Goal: Transaction & Acquisition: Purchase product/service

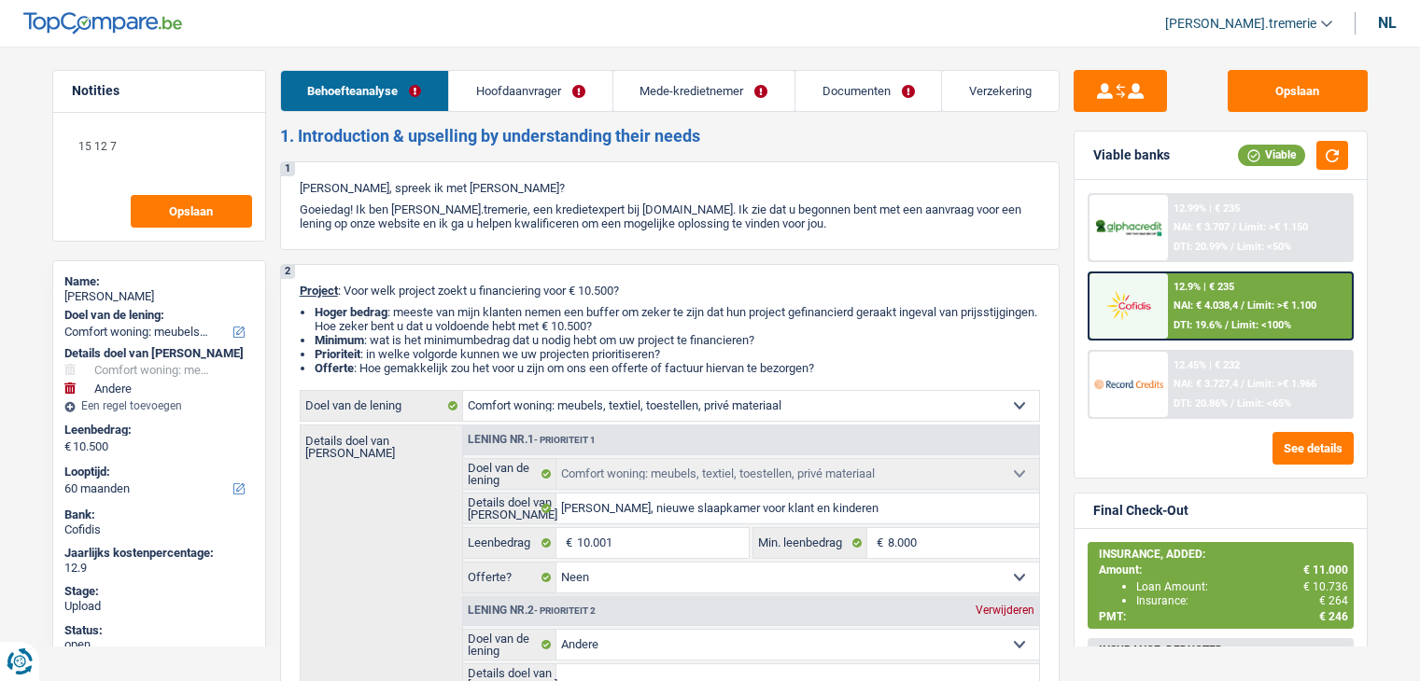
select select "household"
select select "other"
select select "60"
select select "household"
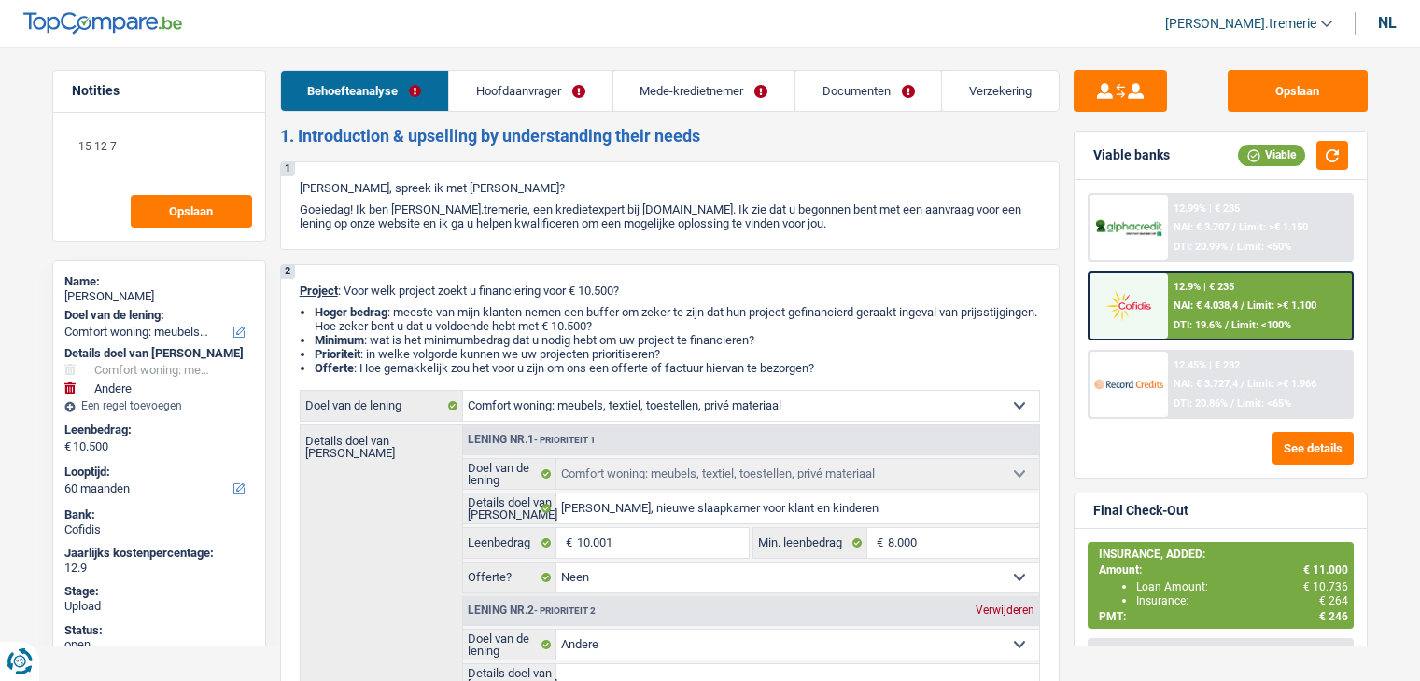
select select "household"
select select "false"
select select "other"
select select "60"
select select "worker"
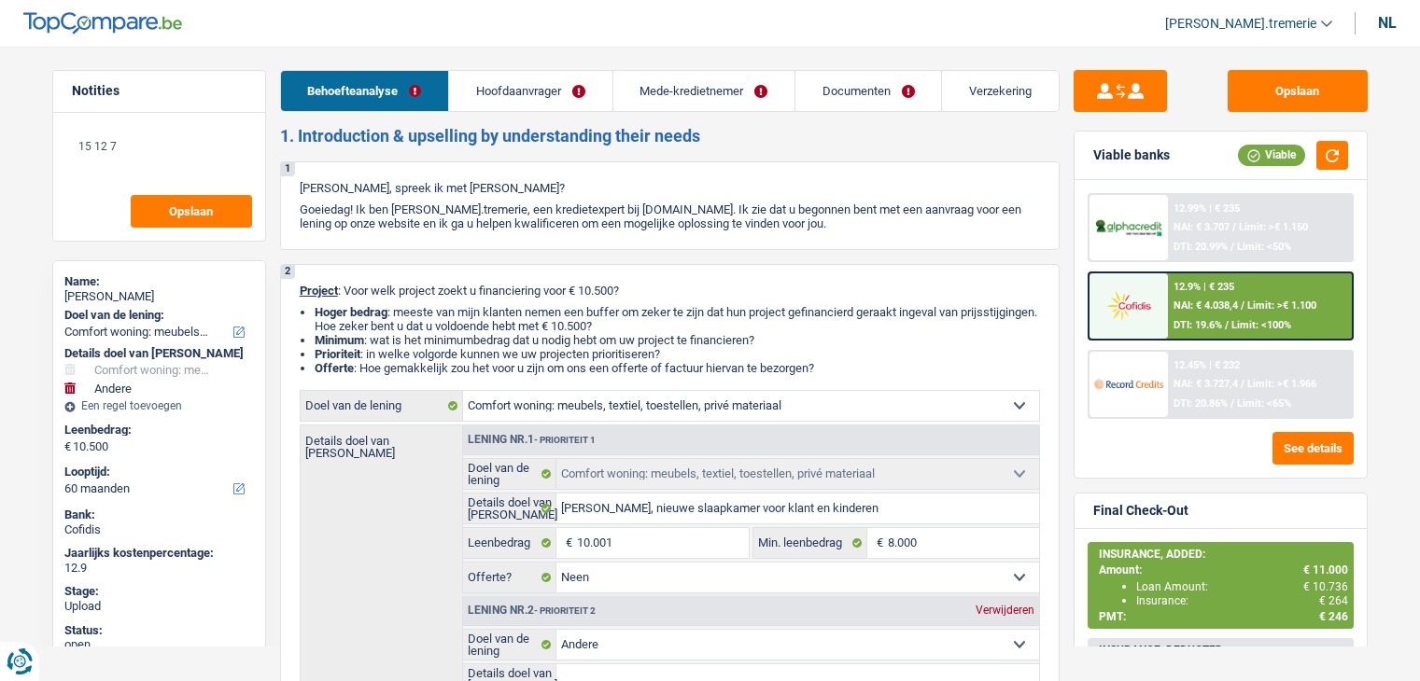
select select "privateEmployee"
select select "familyAllowances"
select select "netSalary"
select select "mealVouchers"
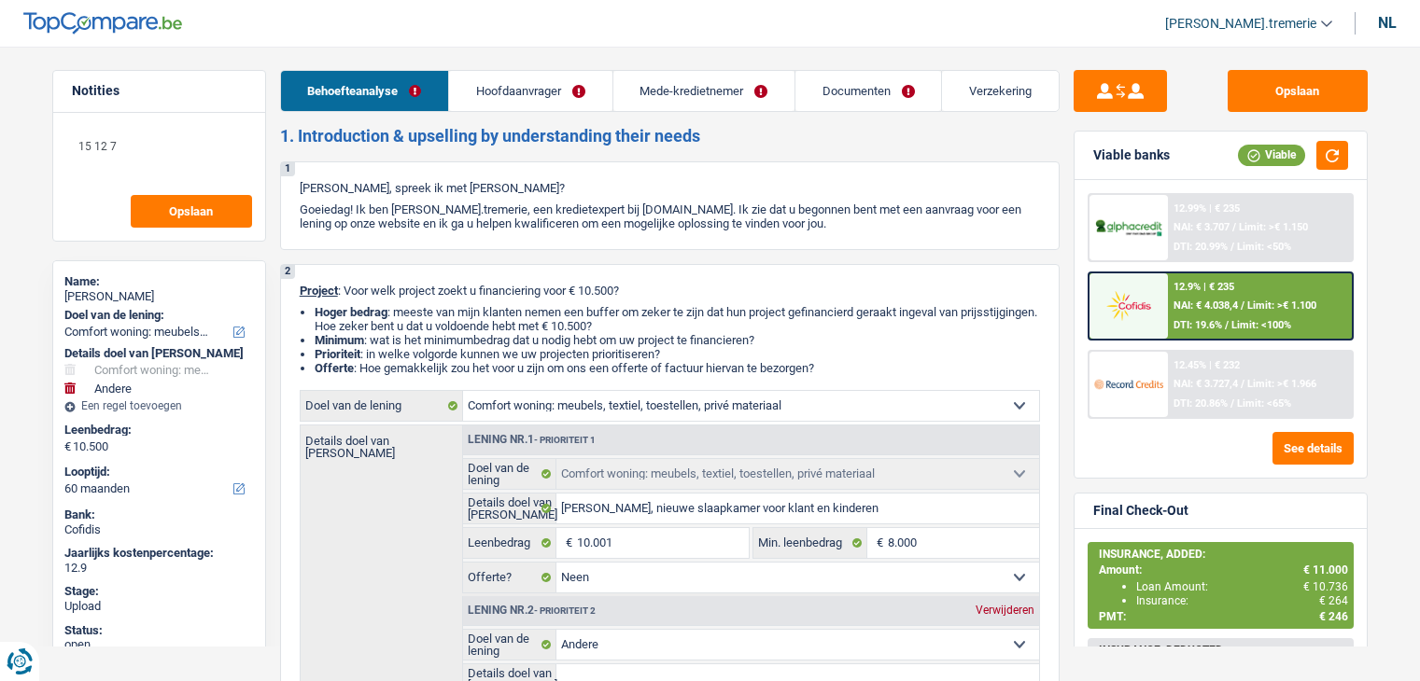
select select "rents"
select select "household"
select select "false"
select select "other"
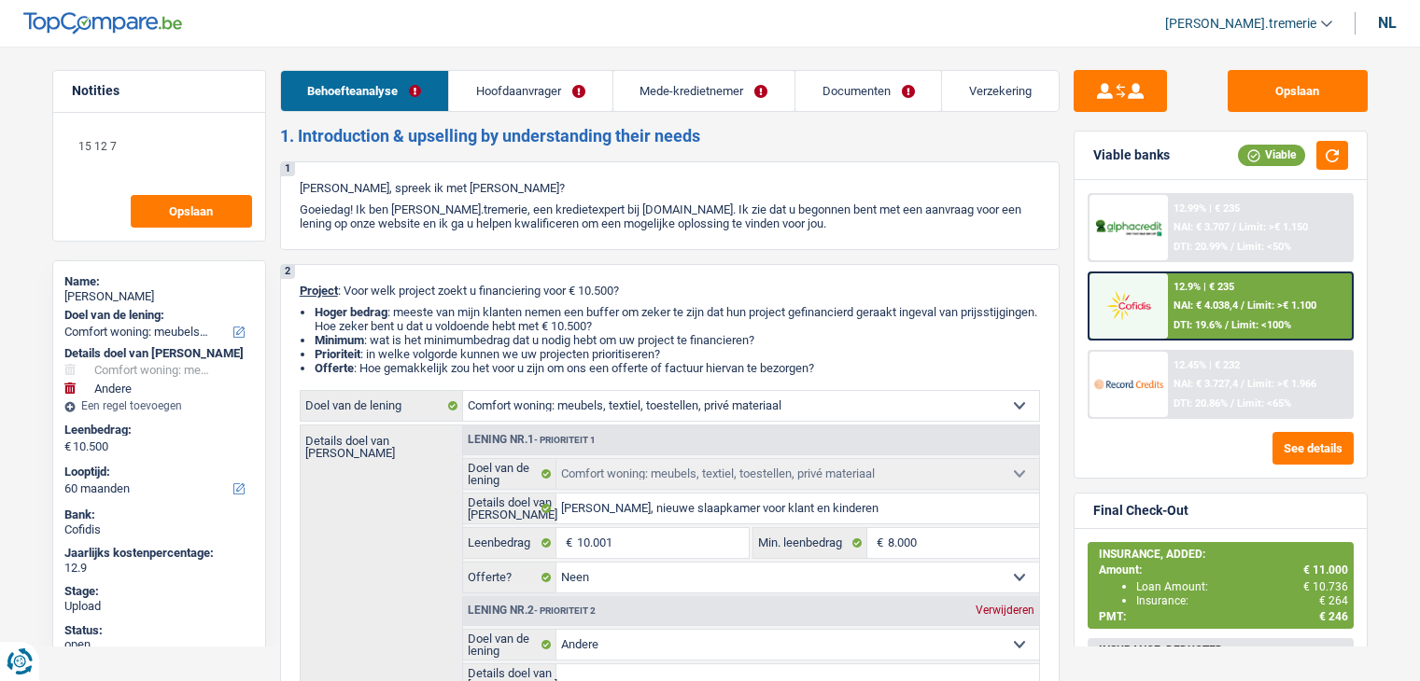
select select "60"
click at [1231, 394] on div "12.45% | € 232 NAI: € 3.727,4 / Limit: >€ 1.966 DTI: 20.86% / Limit: <65%" at bounding box center [1260, 384] width 184 height 65
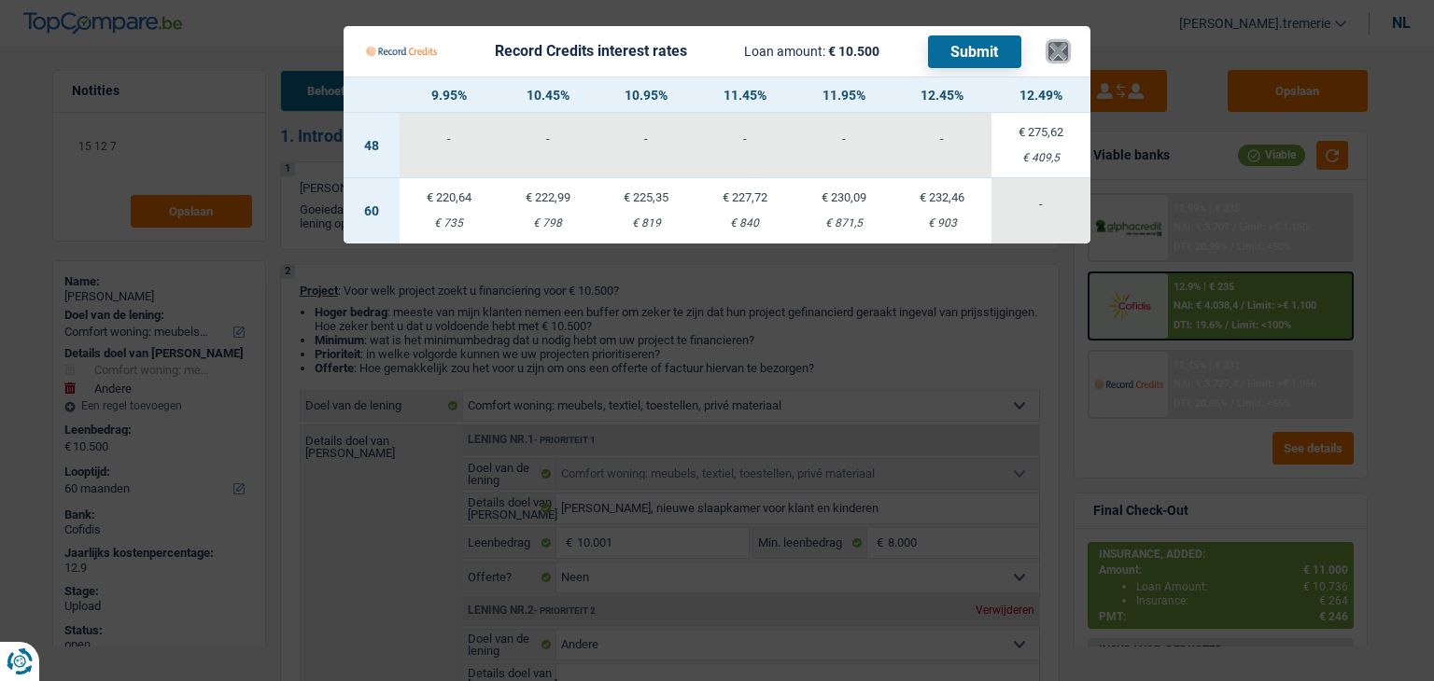
click at [1053, 53] on button "×" at bounding box center [1058, 51] width 20 height 19
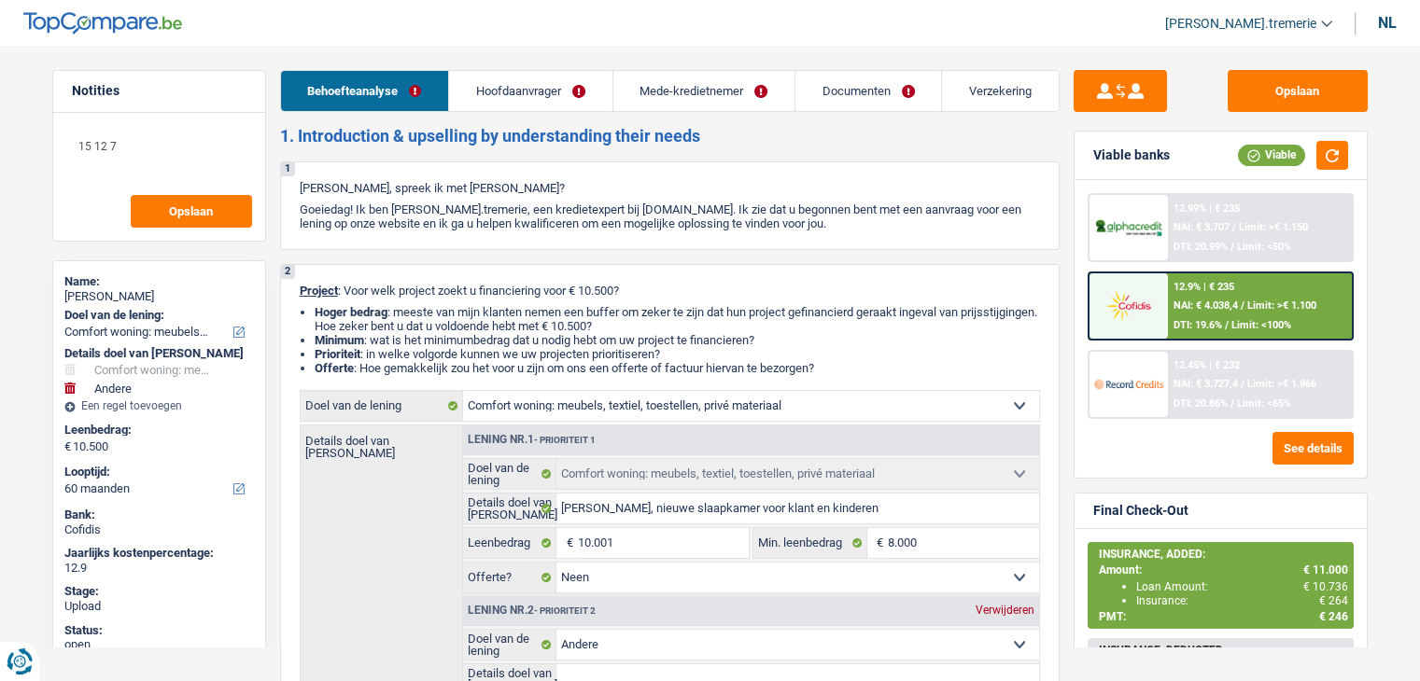
click at [1001, 35] on header "[PERSON_NAME].tremerie ADMIN CA SA SO Uitloggen nl" at bounding box center [710, 24] width 1420 height 48
